Goal: Task Accomplishment & Management: Use online tool/utility

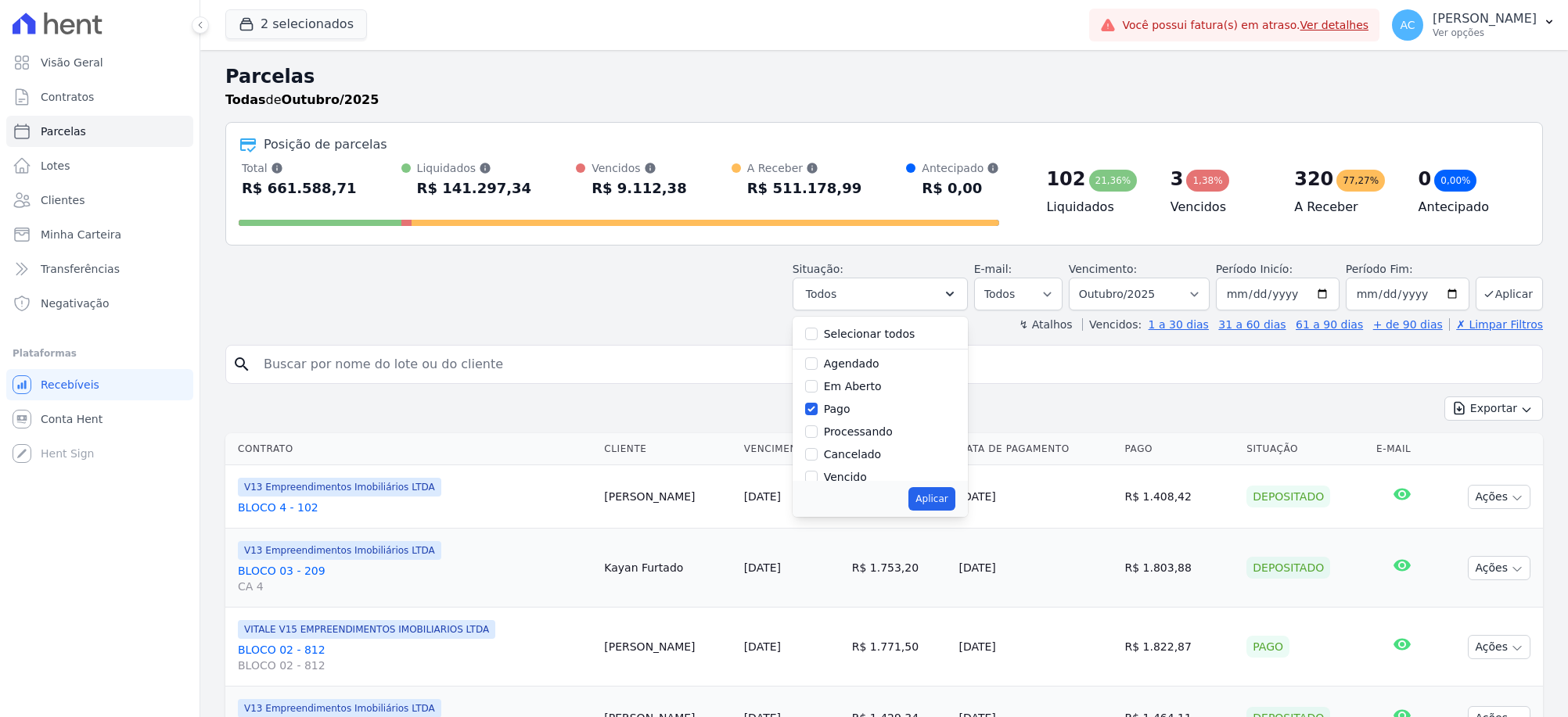
select select
click at [817, 390] on input "Transferindo" at bounding box center [810, 395] width 12 height 12
checkbox input "true"
drag, startPoint x: 820, startPoint y: 414, endPoint x: 931, endPoint y: 490, distance: 134.5
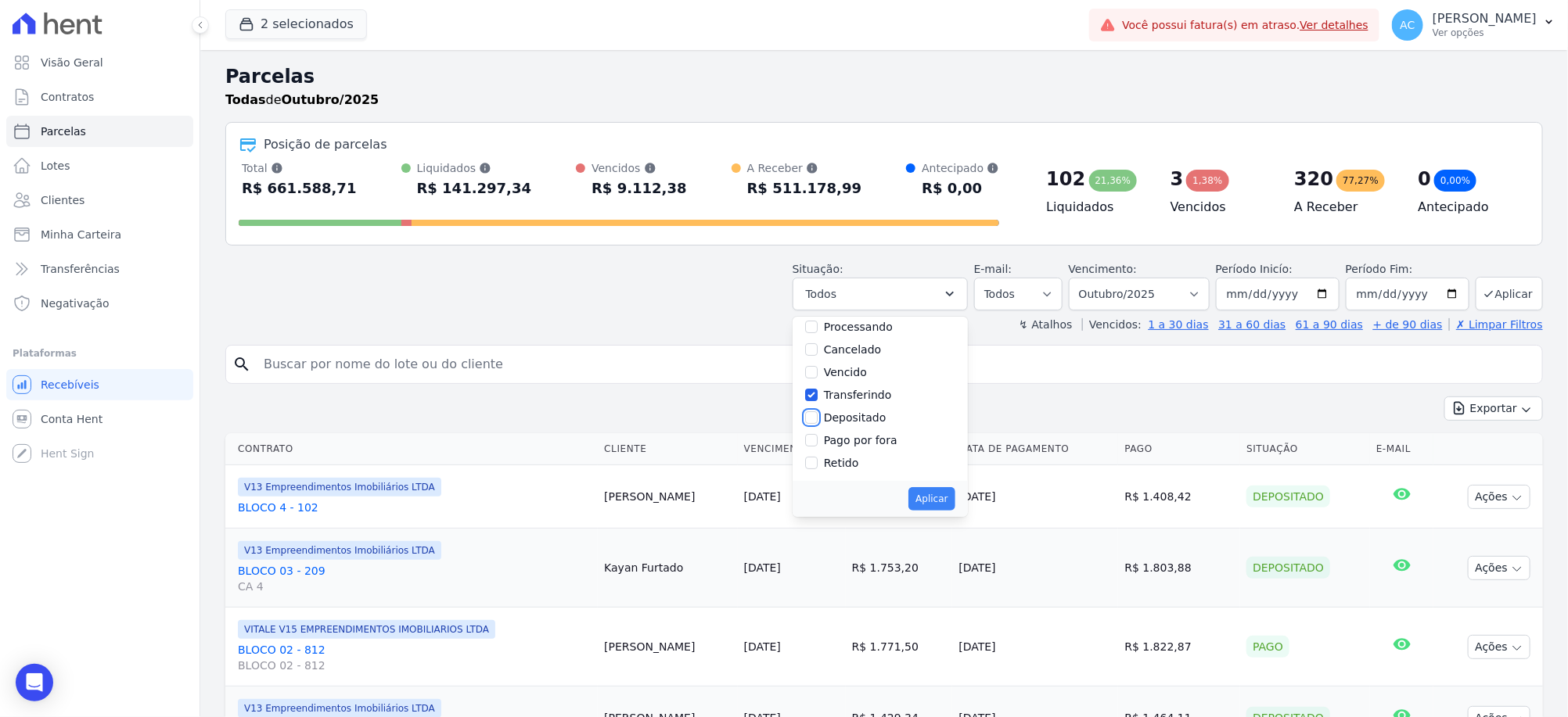
click at [817, 414] on input "Depositado" at bounding box center [810, 417] width 12 height 12
checkbox input "true"
click at [960, 504] on div "Selecionar todos [GEOGRAPHIC_DATA] Em [GEOGRAPHIC_DATA] Pago Processando Cancel…" at bounding box center [880, 417] width 176 height 200
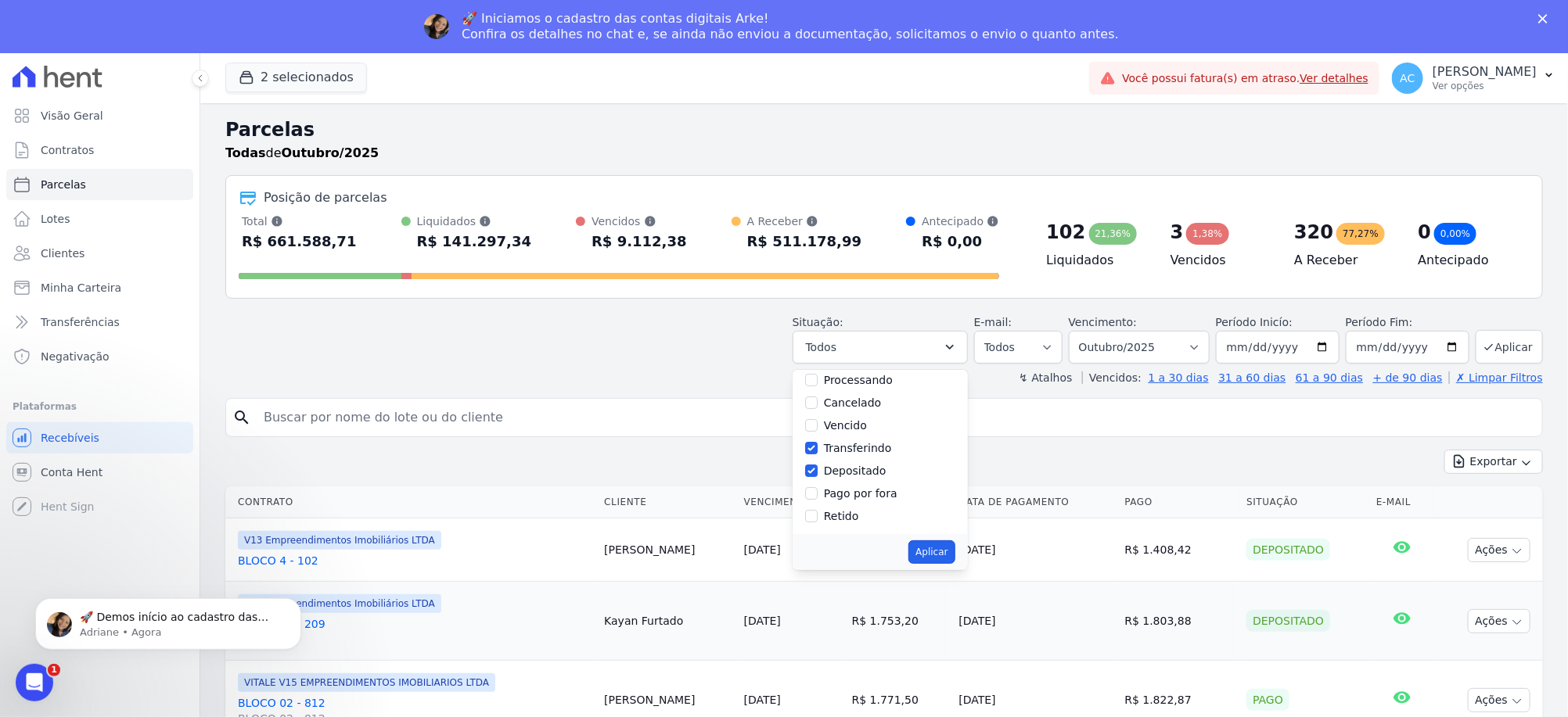
scroll to position [0, 0]
click at [1227, 354] on input "[DATE]" at bounding box center [1277, 348] width 123 height 33
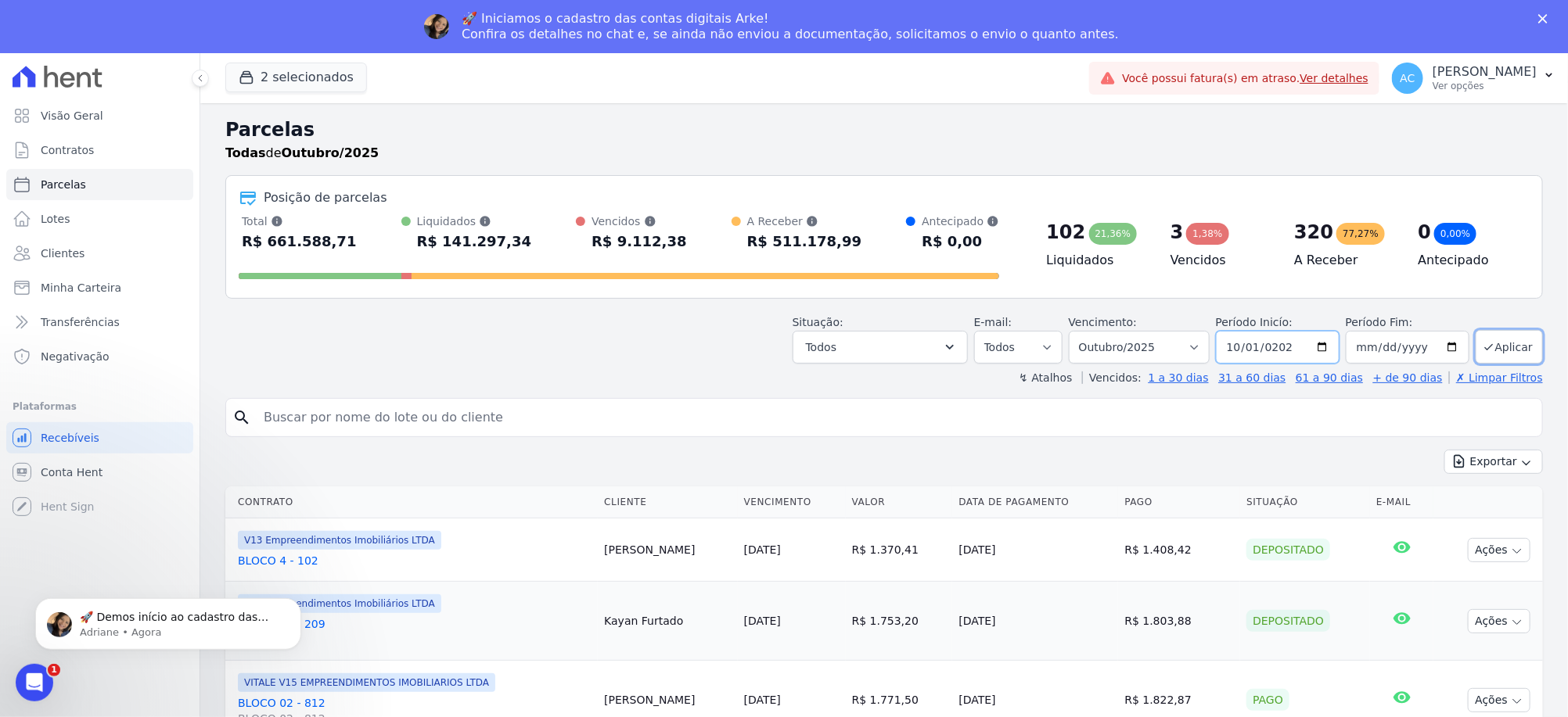
type input "[DATE]"
click at [1511, 351] on button "Aplicar" at bounding box center [1508, 347] width 67 height 34
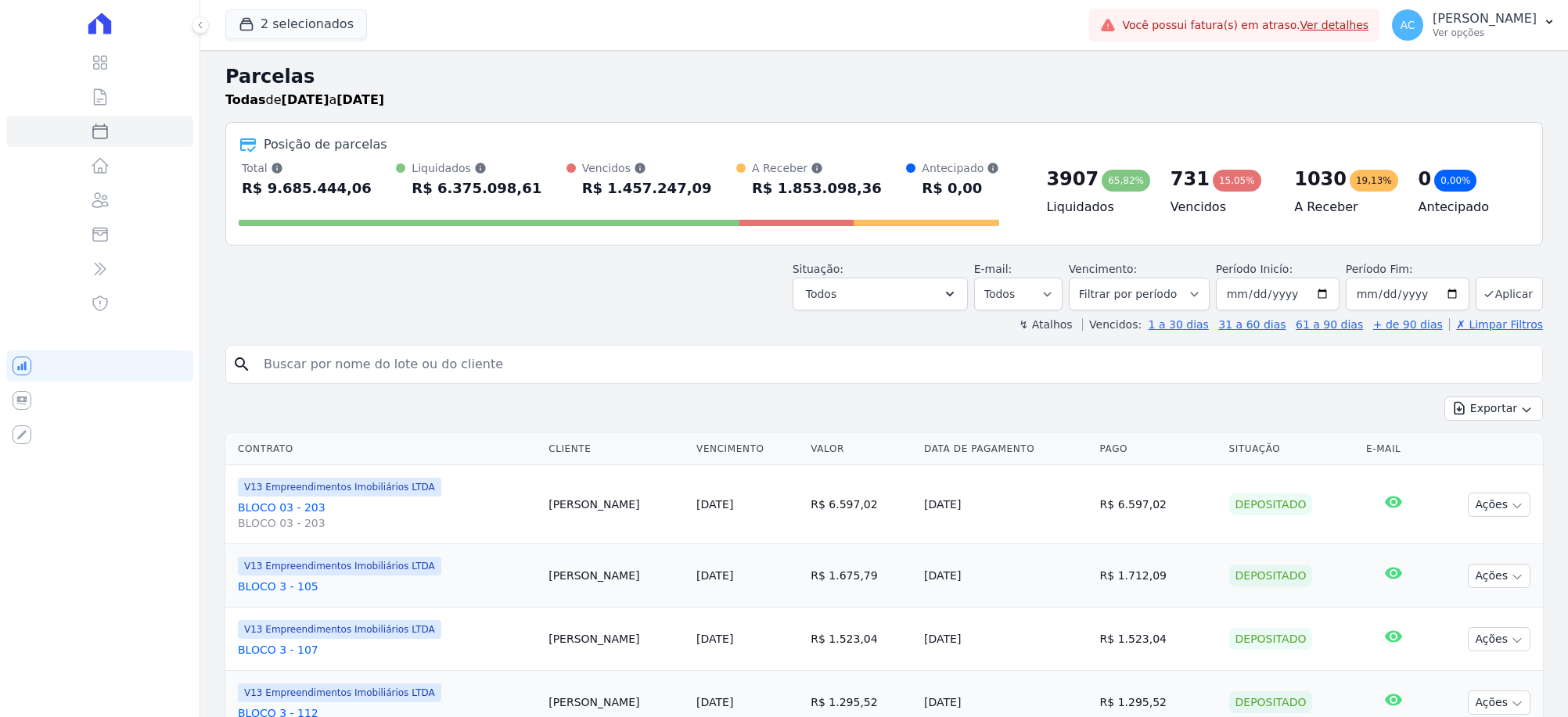
select select
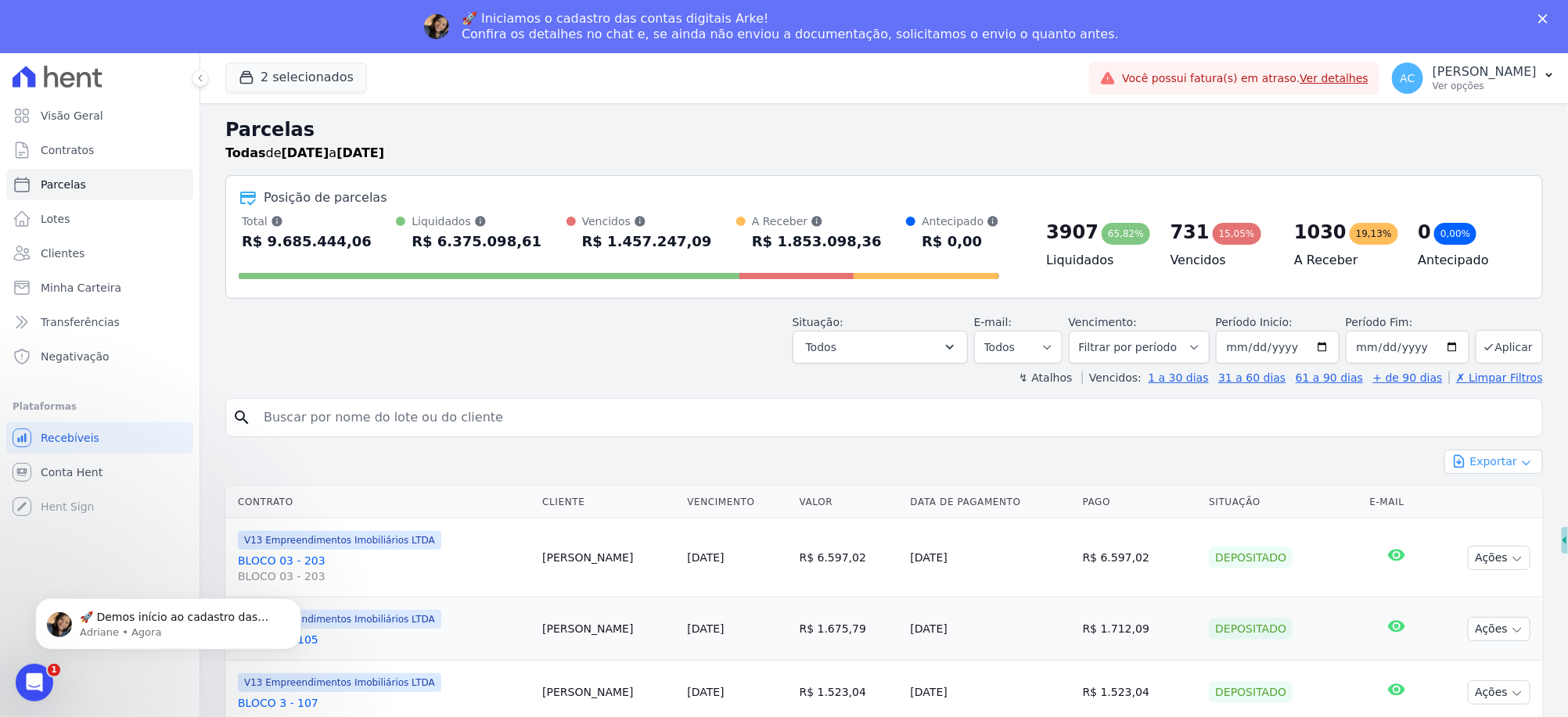
click at [1471, 461] on button "Exportar" at bounding box center [1493, 461] width 99 height 24
click at [1461, 526] on span "Exportar CSV" at bounding box center [1492, 526] width 83 height 16
